Goal: Task Accomplishment & Management: Complete application form

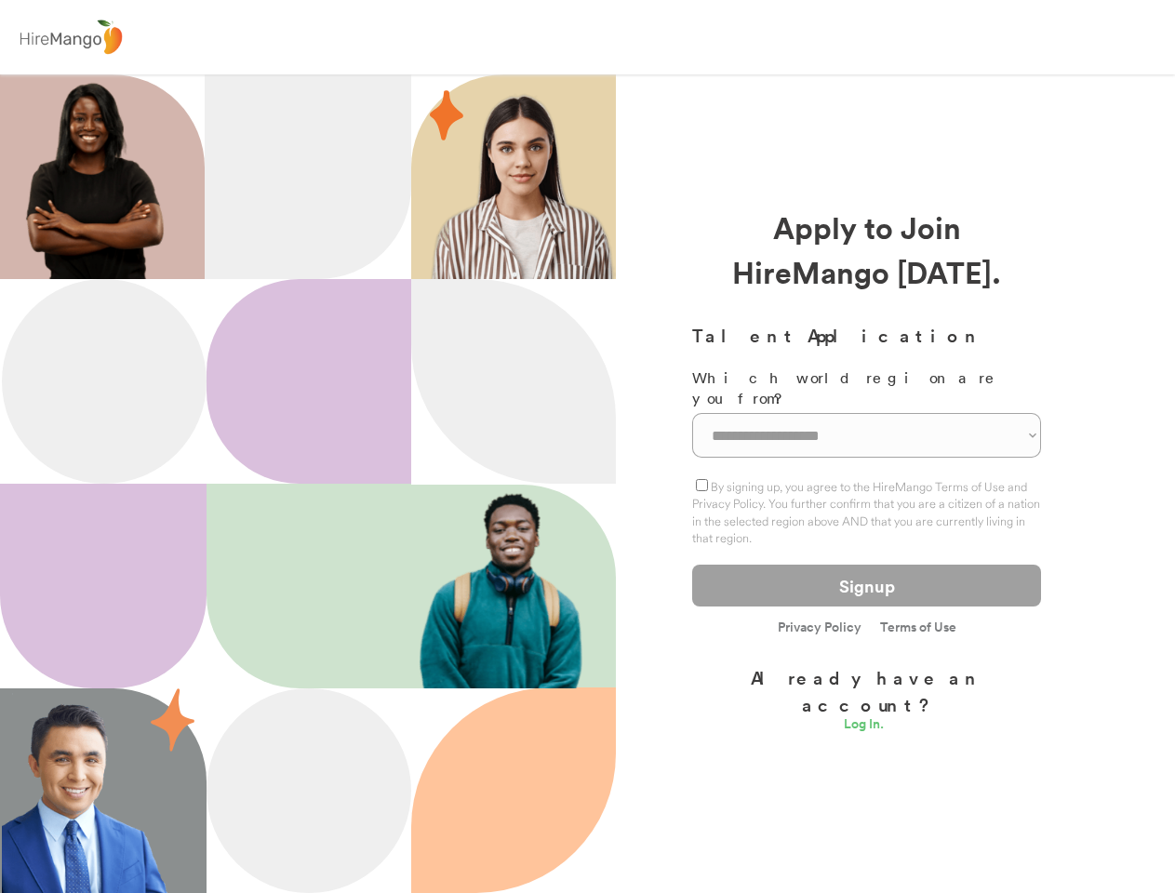
click at [587, 446] on div at bounding box center [513, 381] width 205 height 205
click at [587, 37] on div at bounding box center [587, 37] width 1175 height 74
click at [71, 37] on img at bounding box center [70, 38] width 113 height 44
click at [587, 484] on div at bounding box center [308, 483] width 616 height 818
click at [279, 484] on div at bounding box center [308, 586] width 205 height 205
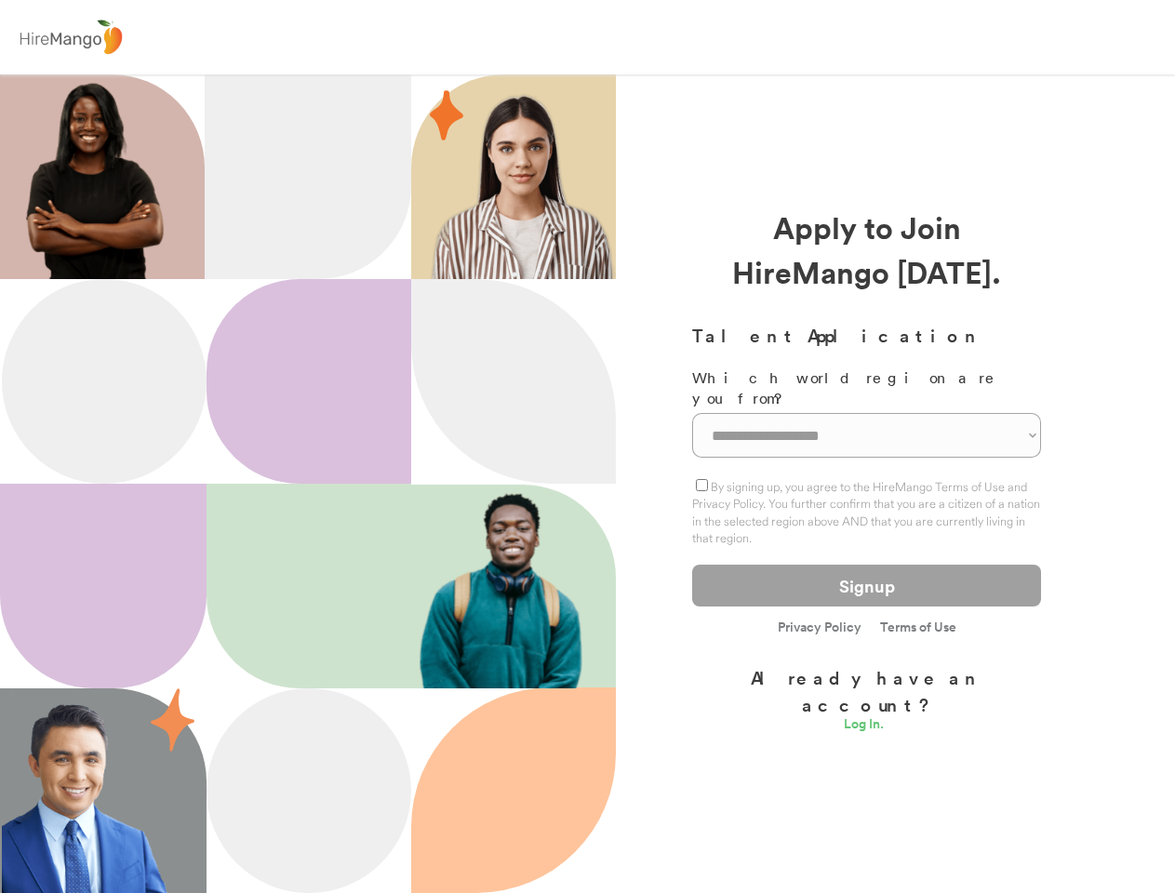
click at [308, 484] on div at bounding box center [308, 586] width 205 height 205
click at [103, 586] on div at bounding box center [103, 586] width 206 height 205
click at [94, 177] on img at bounding box center [94, 176] width 181 height 205
click at [308, 177] on div at bounding box center [308, 176] width 206 height 205
click at [309, 381] on div at bounding box center [308, 381] width 205 height 205
